Goal: Task Accomplishment & Management: Manage account settings

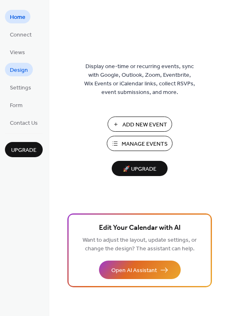
click at [16, 72] on span "Design" at bounding box center [19, 70] width 18 height 9
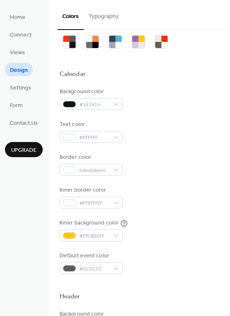
scroll to position [30, 0]
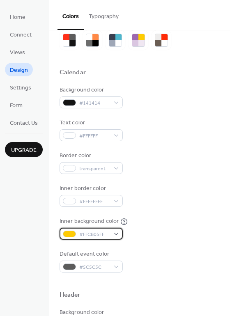
click at [116, 235] on div "#FFCB05FF" at bounding box center [91, 234] width 63 height 12
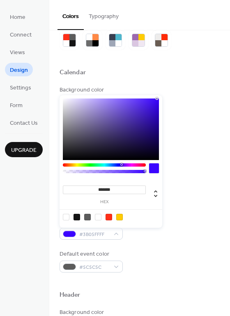
click at [121, 165] on div at bounding box center [104, 165] width 83 height 3
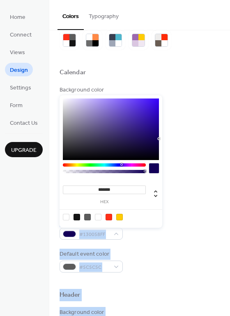
drag, startPoint x: 150, startPoint y: 127, endPoint x: 167, endPoint y: 139, distance: 20.7
click at [167, 139] on body "Home Connect Views Design Settings Form Contact Us Upgrade Design Upgrade Color…" at bounding box center [115, 158] width 230 height 316
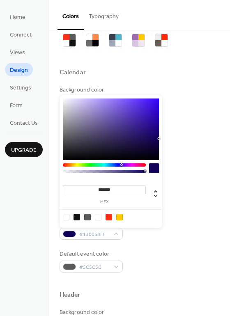
click at [121, 217] on div at bounding box center [119, 217] width 7 height 7
type input "*******"
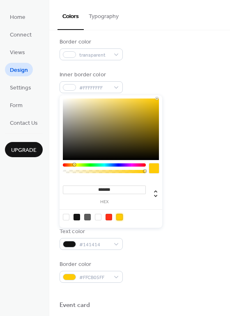
scroll to position [0, 0]
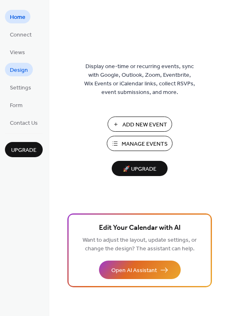
click at [18, 66] on span "Design" at bounding box center [19, 70] width 18 height 9
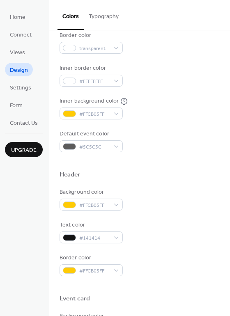
scroll to position [170, 0]
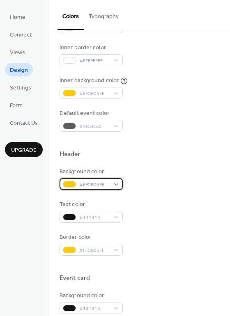
click at [113, 185] on div "#FFCB05FF" at bounding box center [91, 184] width 63 height 12
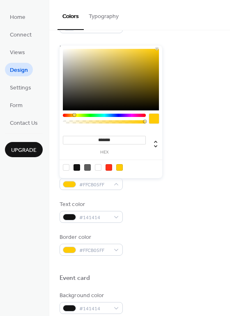
type input "***"
type input "*"
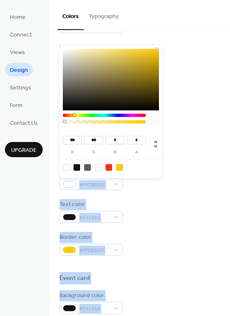
drag, startPoint x: 144, startPoint y: 122, endPoint x: 51, endPoint y: 123, distance: 93.7
click at [51, 123] on body "Home Connect Views Design Settings Form Contact Us Upgrade Design Upgrade Color…" at bounding box center [115, 158] width 230 height 316
click at [187, 135] on div at bounding box center [140, 141] width 160 height 18
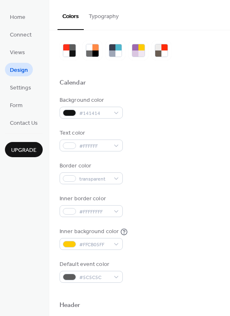
scroll to position [0, 0]
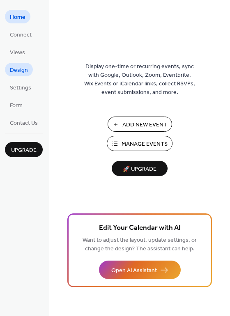
click at [17, 74] on span "Design" at bounding box center [19, 70] width 18 height 9
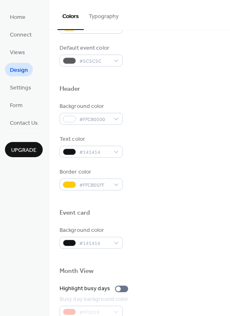
scroll to position [234, 0]
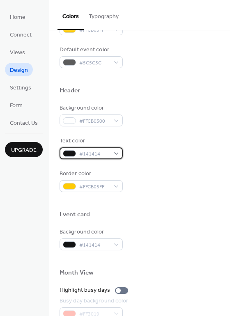
click at [116, 155] on div "#141414" at bounding box center [91, 153] width 63 height 12
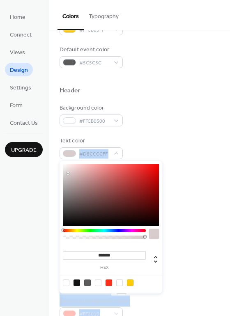
type input "*******"
drag, startPoint x: 82, startPoint y: 188, endPoint x: 56, endPoint y: 159, distance: 38.4
click at [56, 159] on body "Home Connect Views Design Settings Form Contact Us Upgrade Design Upgrade Color…" at bounding box center [115, 158] width 230 height 316
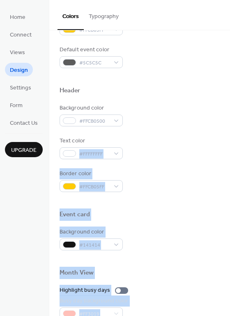
click at [196, 145] on div "Text color #FFFFFFFF" at bounding box center [140, 148] width 160 height 23
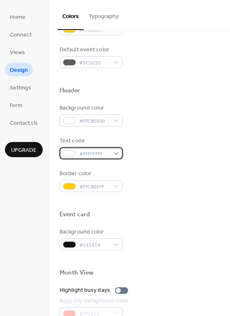
click at [97, 156] on span "#FFFFFFFF" at bounding box center [94, 154] width 30 height 9
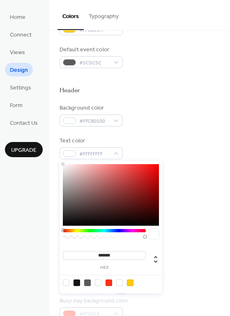
click at [201, 236] on div "Background color #141414" at bounding box center [140, 239] width 160 height 23
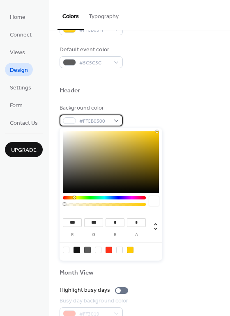
click at [107, 123] on span "#FFCB0500" at bounding box center [94, 121] width 30 height 9
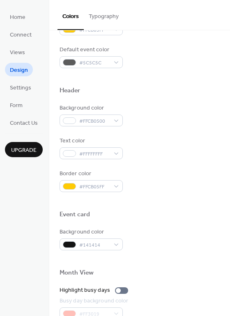
click at [147, 122] on div "Background color #FFCB0500" at bounding box center [140, 115] width 160 height 23
